Goal: Find specific page/section: Find specific page/section

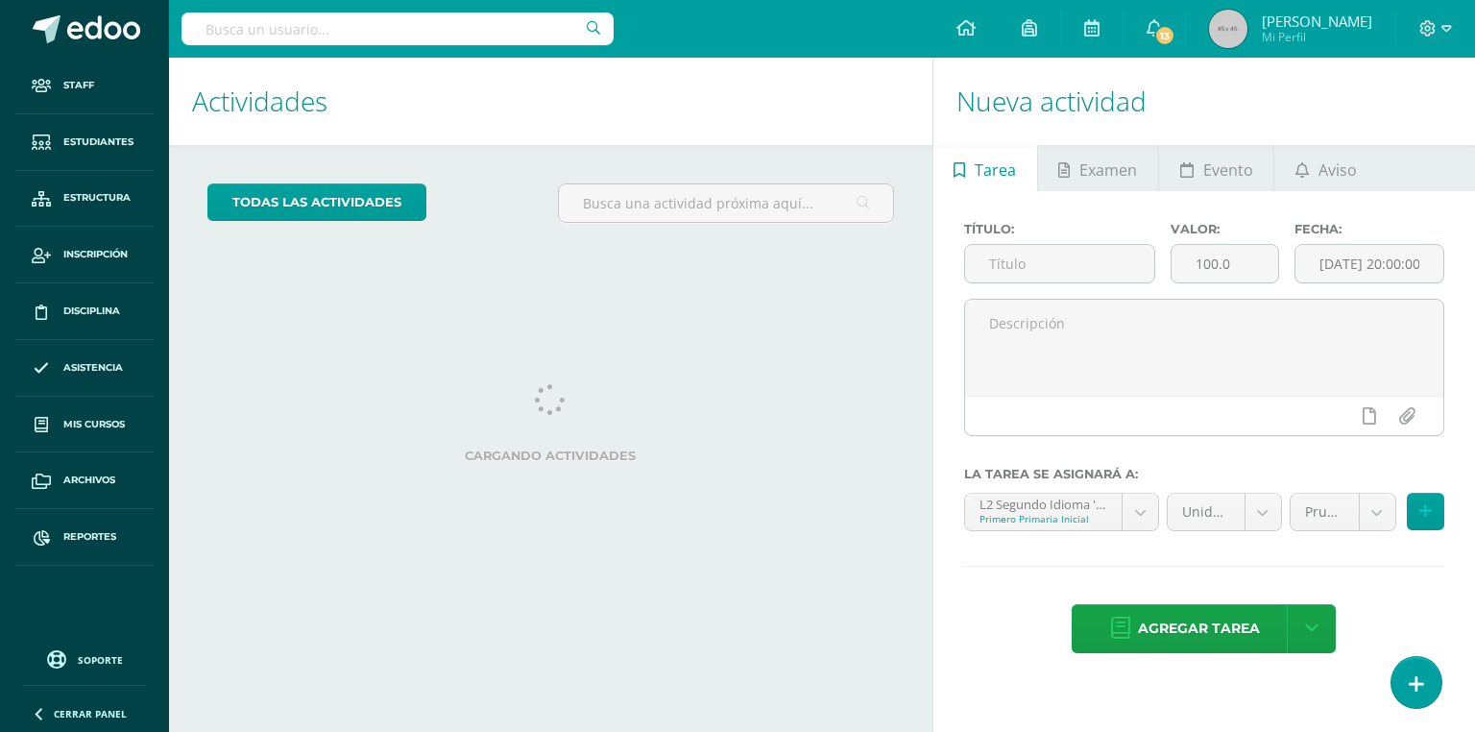
click at [251, 47] on div at bounding box center [397, 29] width 432 height 58
click at [253, 15] on input "text" at bounding box center [397, 28] width 432 height 33
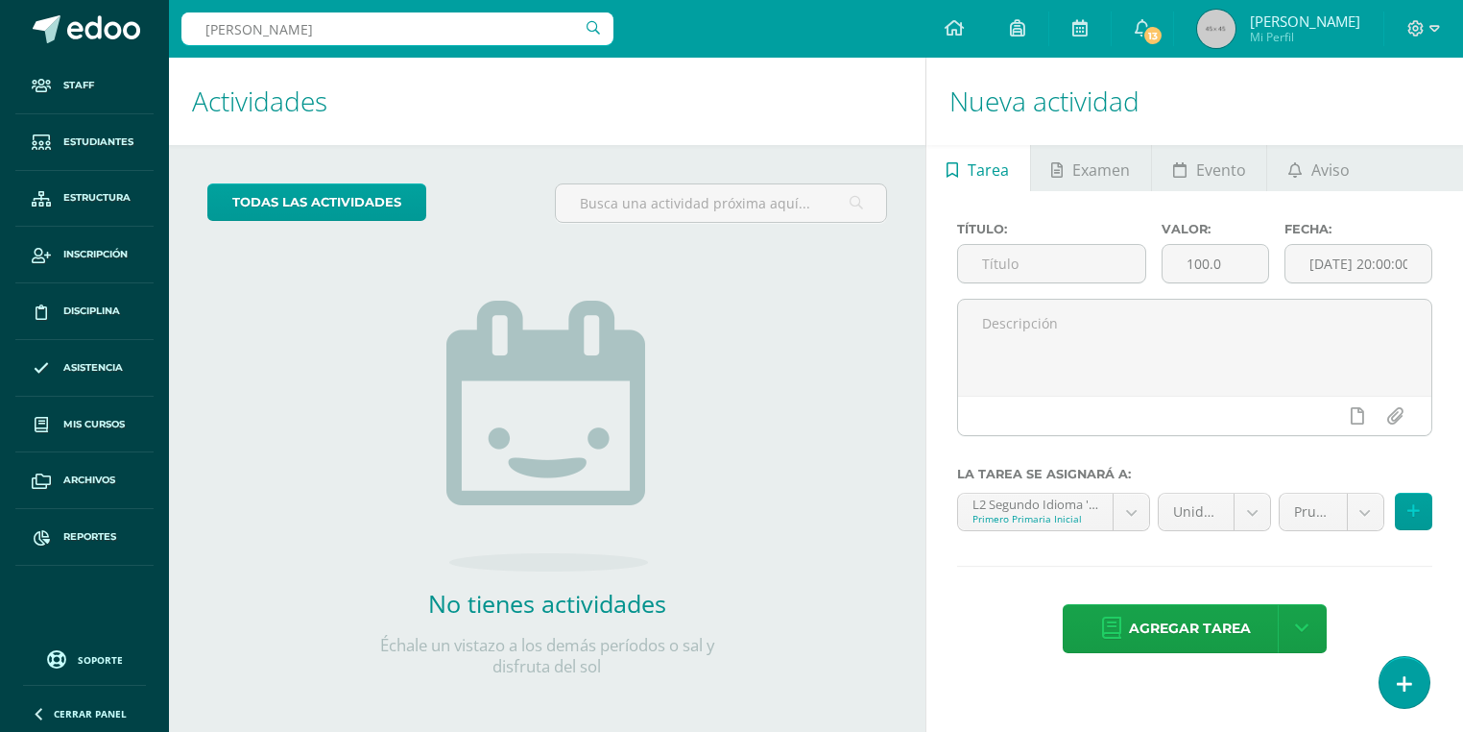
type input "mateo barrios lima"
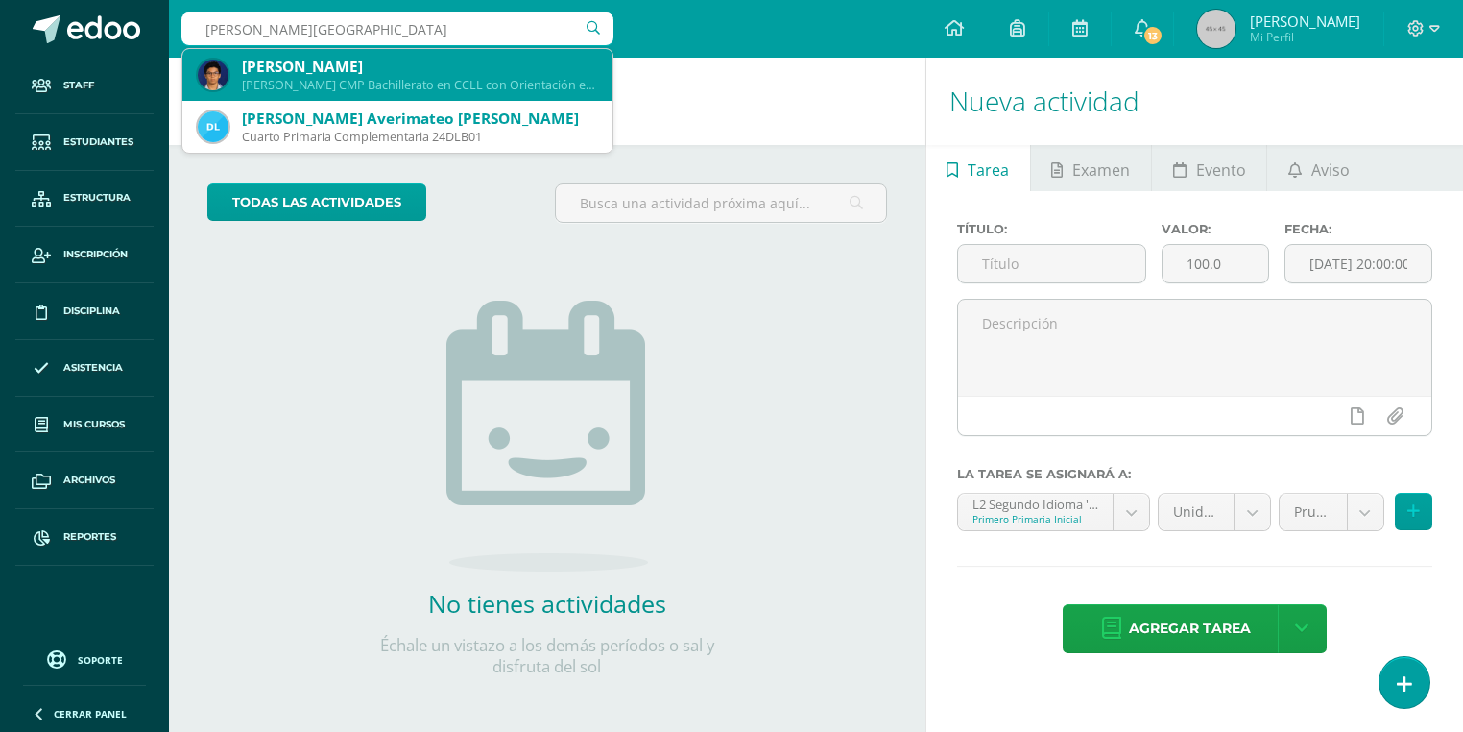
click at [306, 64] on div "Mateo Barrios Lima" at bounding box center [419, 67] width 355 height 20
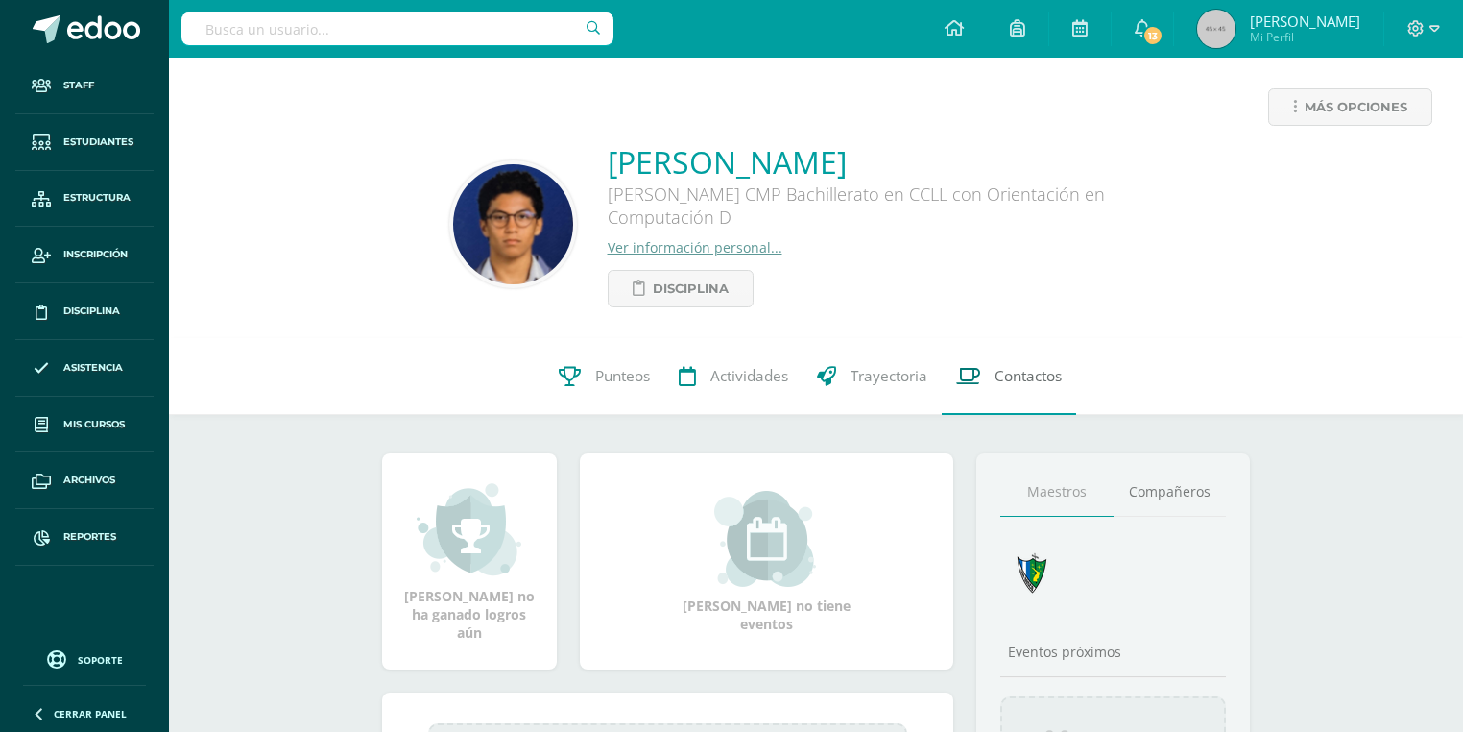
click at [982, 397] on link "Contactos" at bounding box center [1009, 376] width 134 height 77
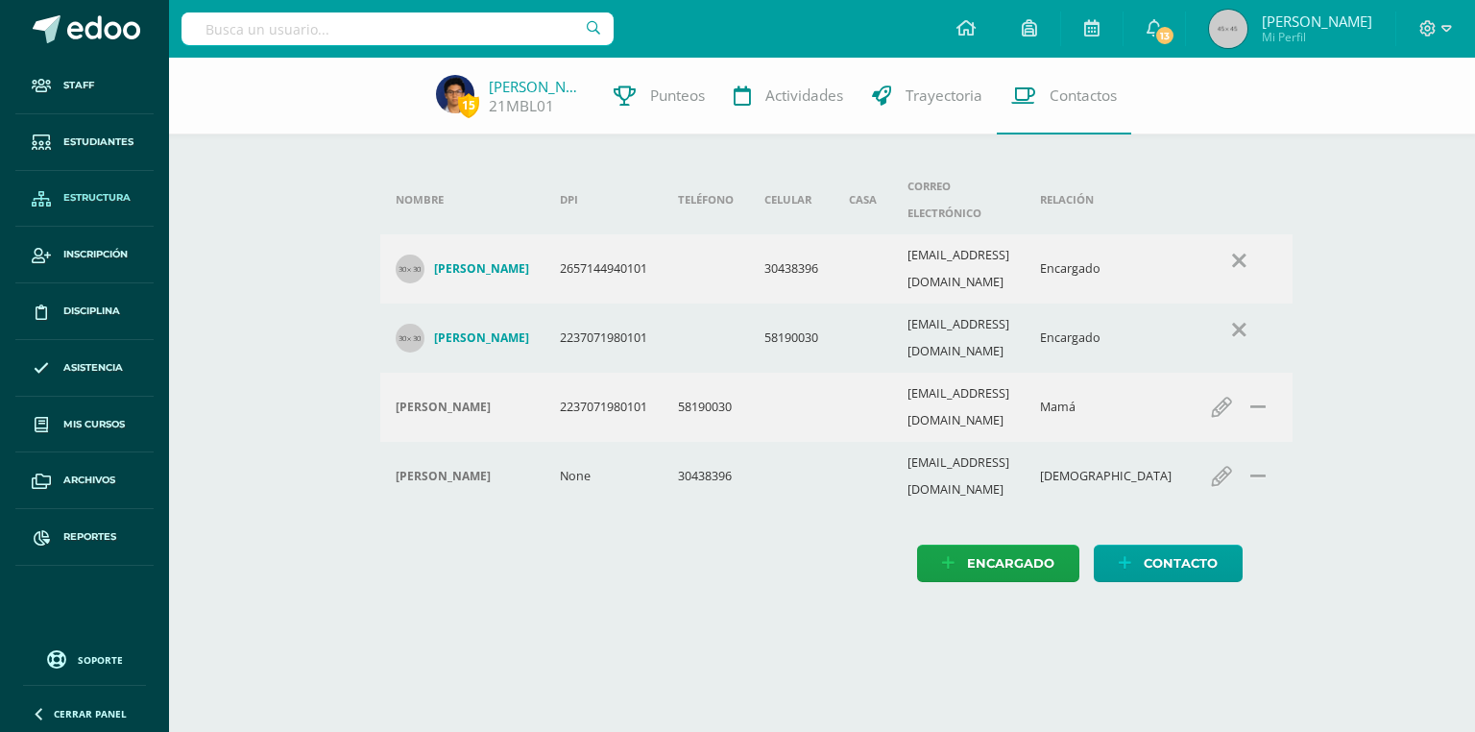
click at [103, 202] on span "Estructura" at bounding box center [96, 197] width 67 height 15
click at [253, 23] on input "text" at bounding box center [397, 28] width 432 height 33
